Goal: Transaction & Acquisition: Subscribe to service/newsletter

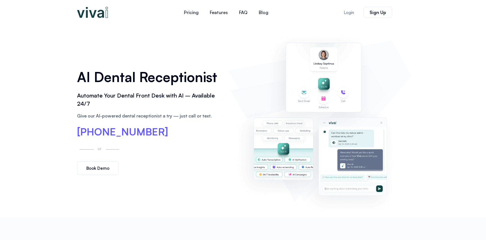
click at [83, 15] on img at bounding box center [92, 12] width 31 height 11
click at [195, 12] on link "Pricing" at bounding box center [191, 12] width 26 height 13
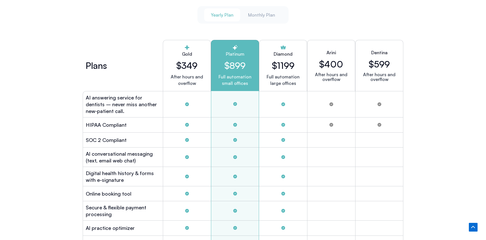
scroll to position [1517, 0]
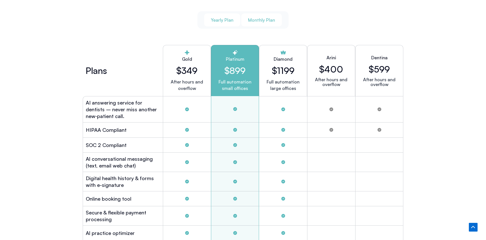
click at [266, 25] on div "Yearly Plan Monthly Plan" at bounding box center [242, 19] width 91 height 17
click at [266, 17] on span "Monthly Plan" at bounding box center [261, 20] width 27 height 6
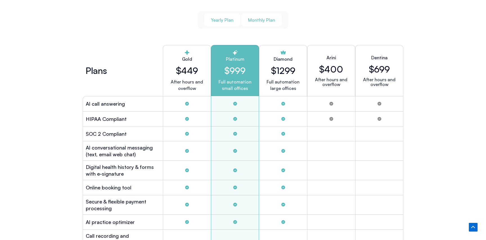
click at [238, 17] on button "Yearly Plan" at bounding box center [222, 19] width 36 height 13
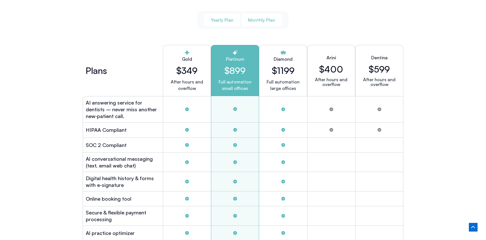
click at [268, 15] on button "Monthly Plan" at bounding box center [261, 19] width 40 height 13
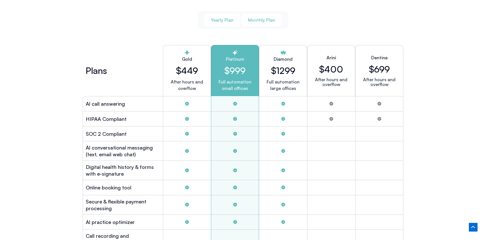
click at [236, 21] on button "Yearly Plan" at bounding box center [222, 19] width 36 height 13
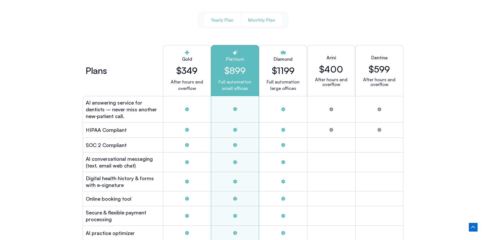
click at [261, 21] on span "Monthly Plan" at bounding box center [261, 20] width 27 height 6
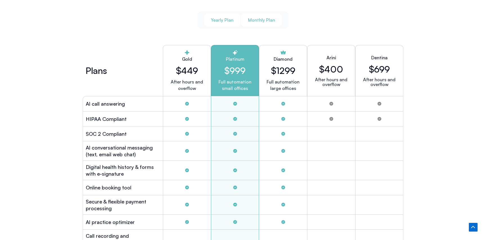
click at [213, 19] on span "Yearly Plan" at bounding box center [222, 20] width 22 height 6
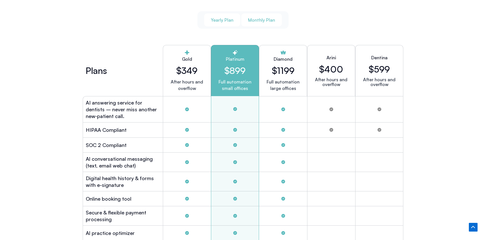
click at [256, 19] on span "Monthly Plan" at bounding box center [261, 20] width 27 height 6
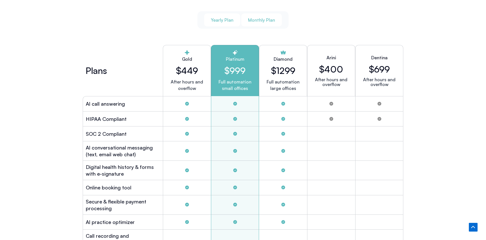
click at [217, 18] on span "Yearly Plan" at bounding box center [222, 20] width 22 height 6
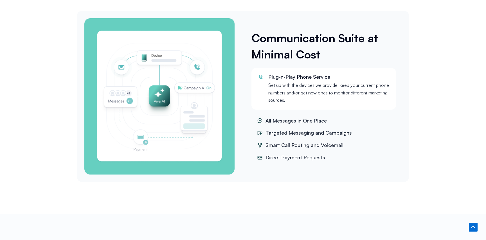
scroll to position [725, 0]
